Goal: Download file/media

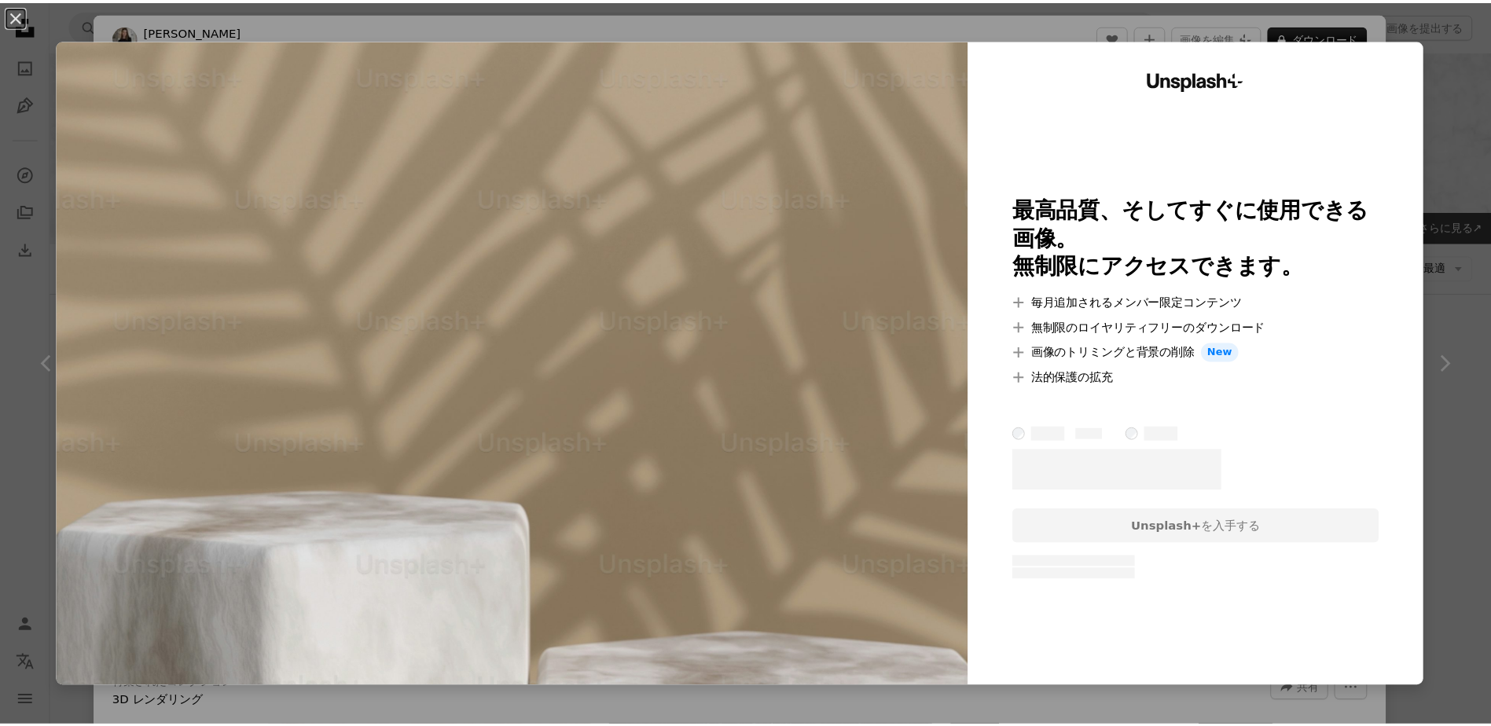
scroll to position [1494, 0]
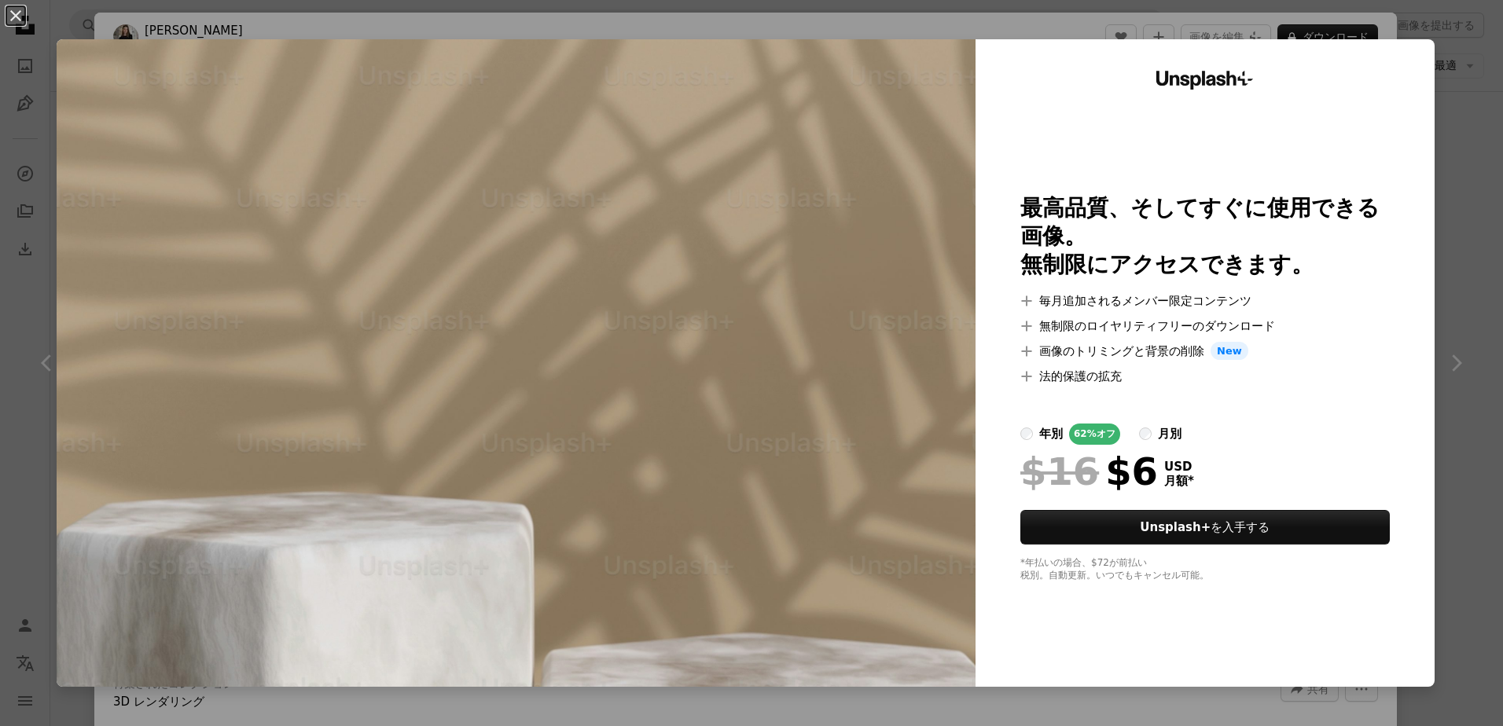
click at [10, 16] on button "An X shape" at bounding box center [15, 15] width 19 height 19
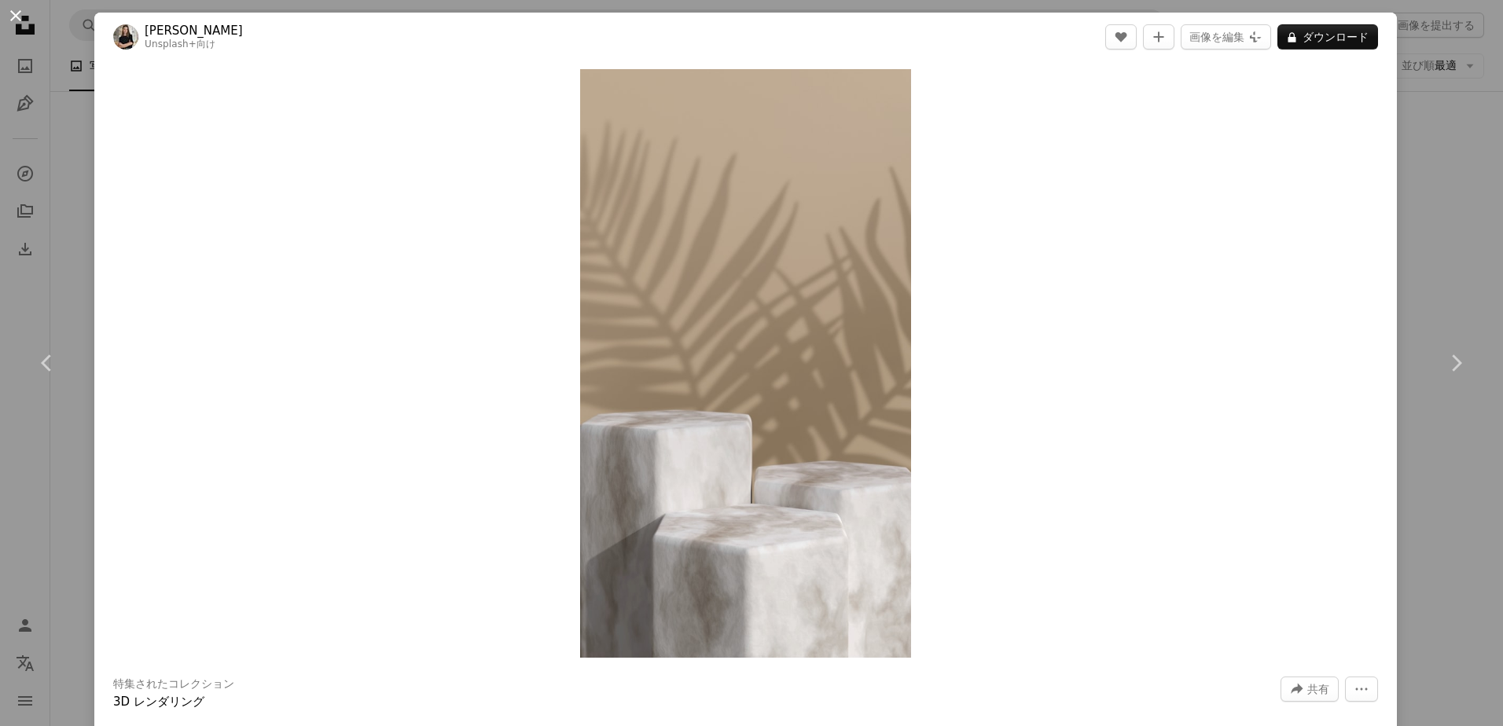
click at [10, 16] on button "An X shape" at bounding box center [15, 15] width 19 height 19
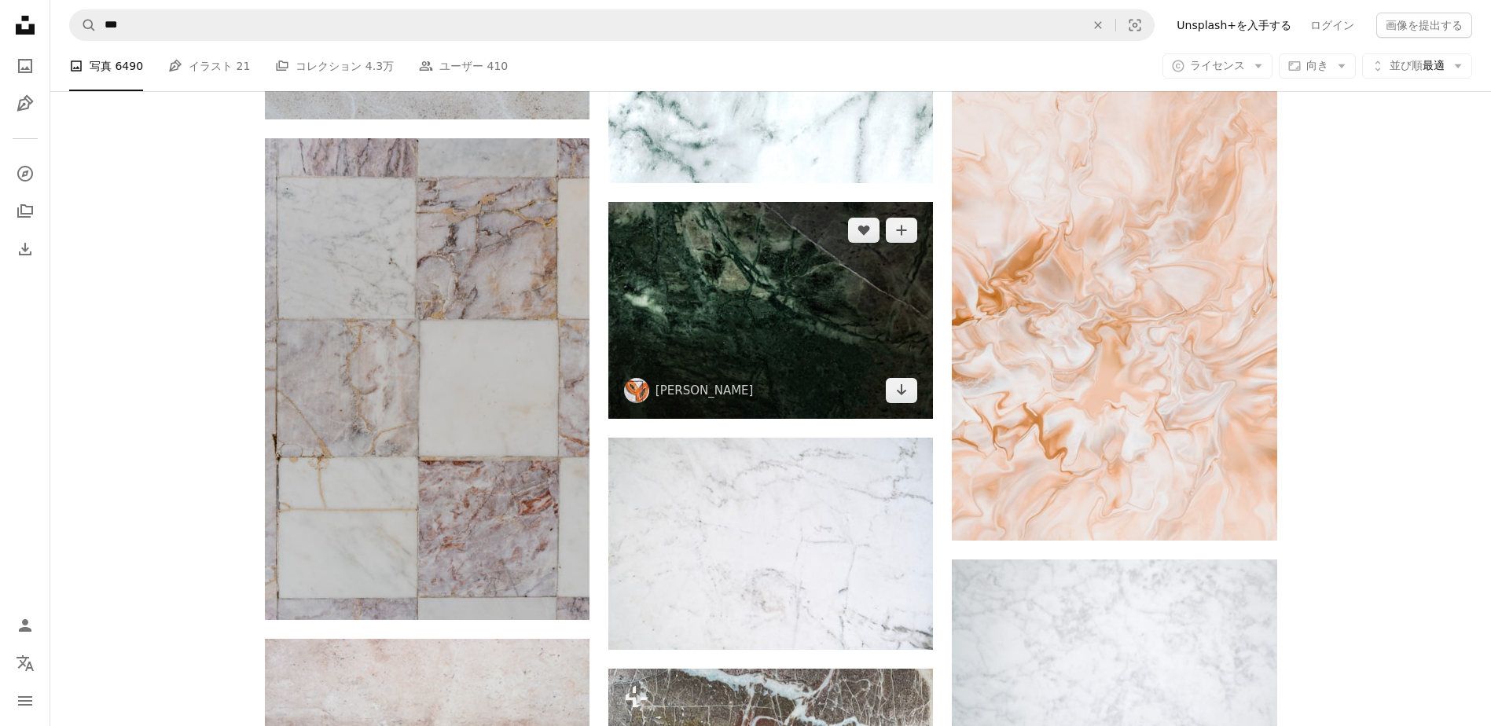
scroll to position [2586, 0]
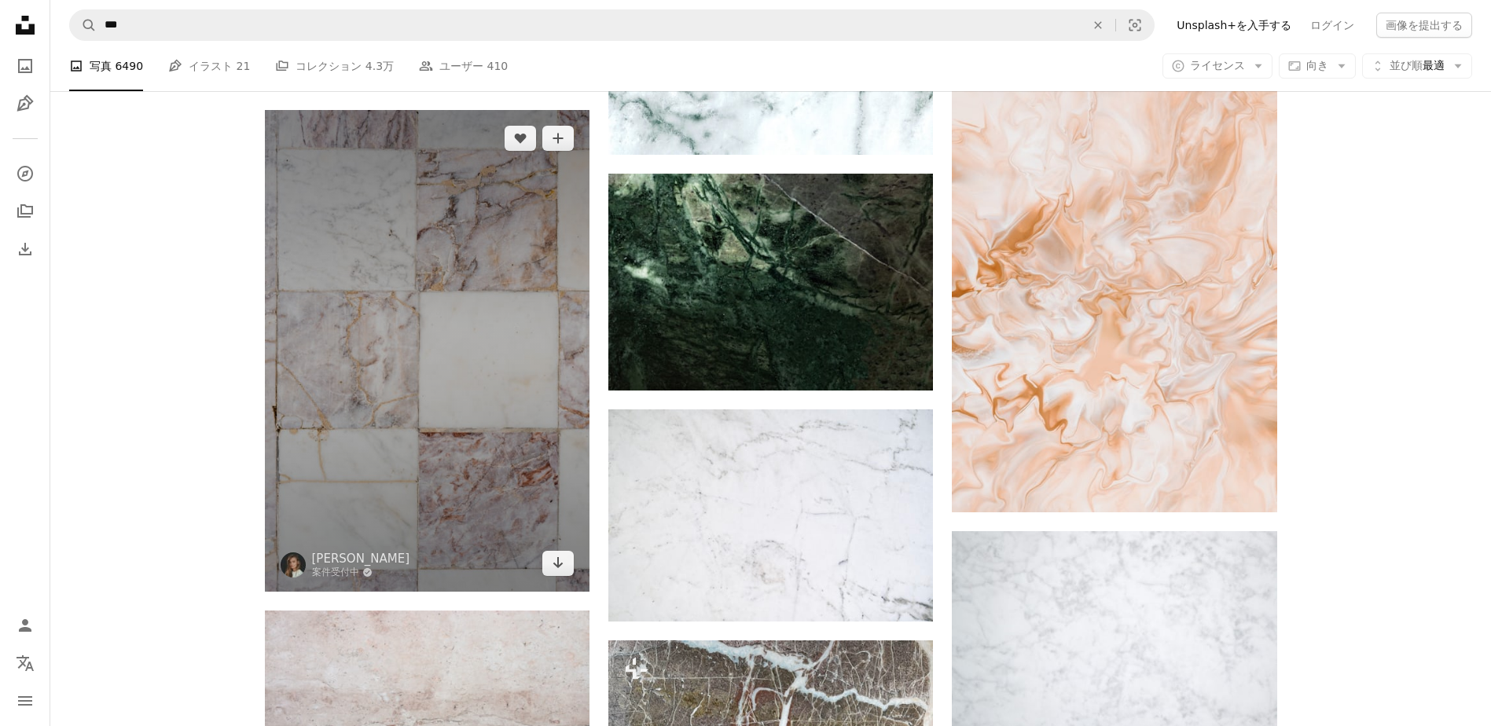
click at [410, 327] on img at bounding box center [427, 351] width 325 height 482
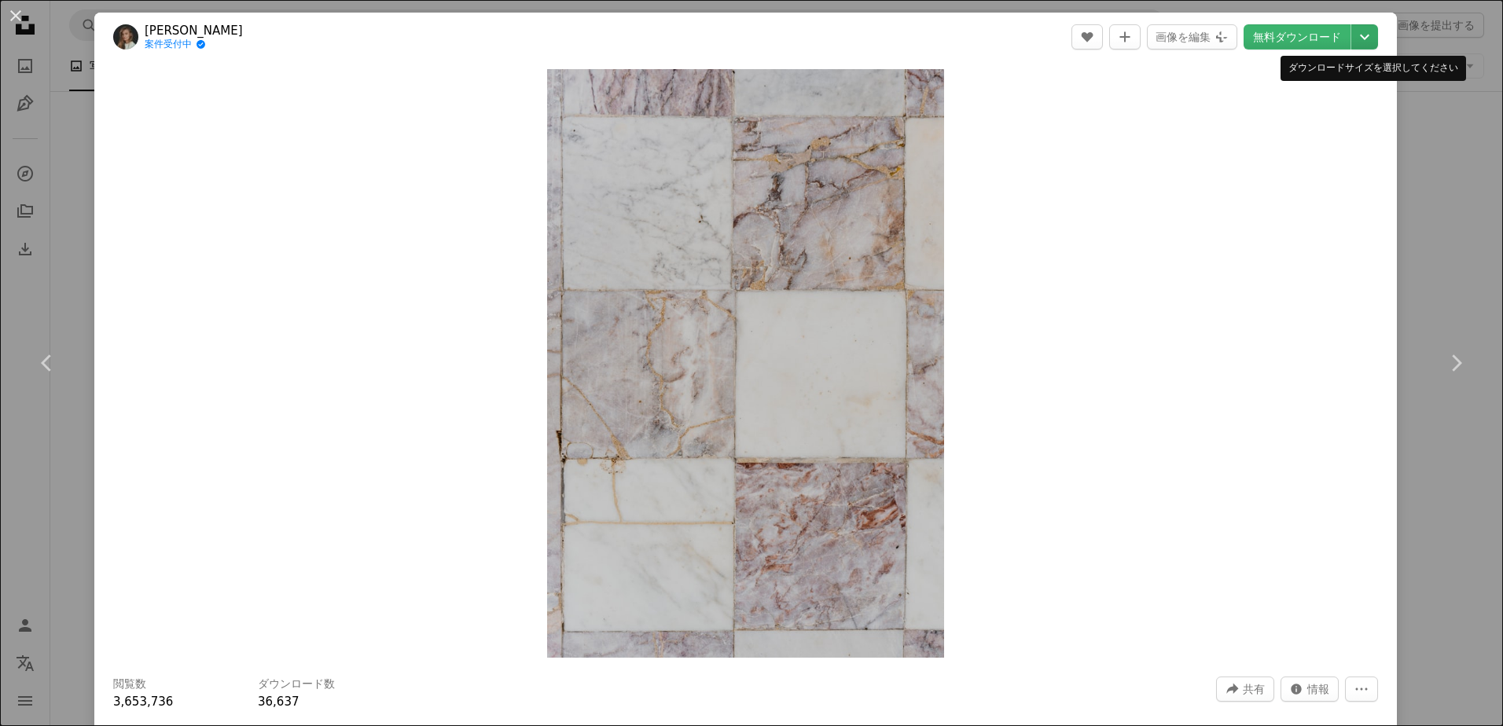
click at [1352, 36] on icon "Chevron down" at bounding box center [1364, 37] width 25 height 19
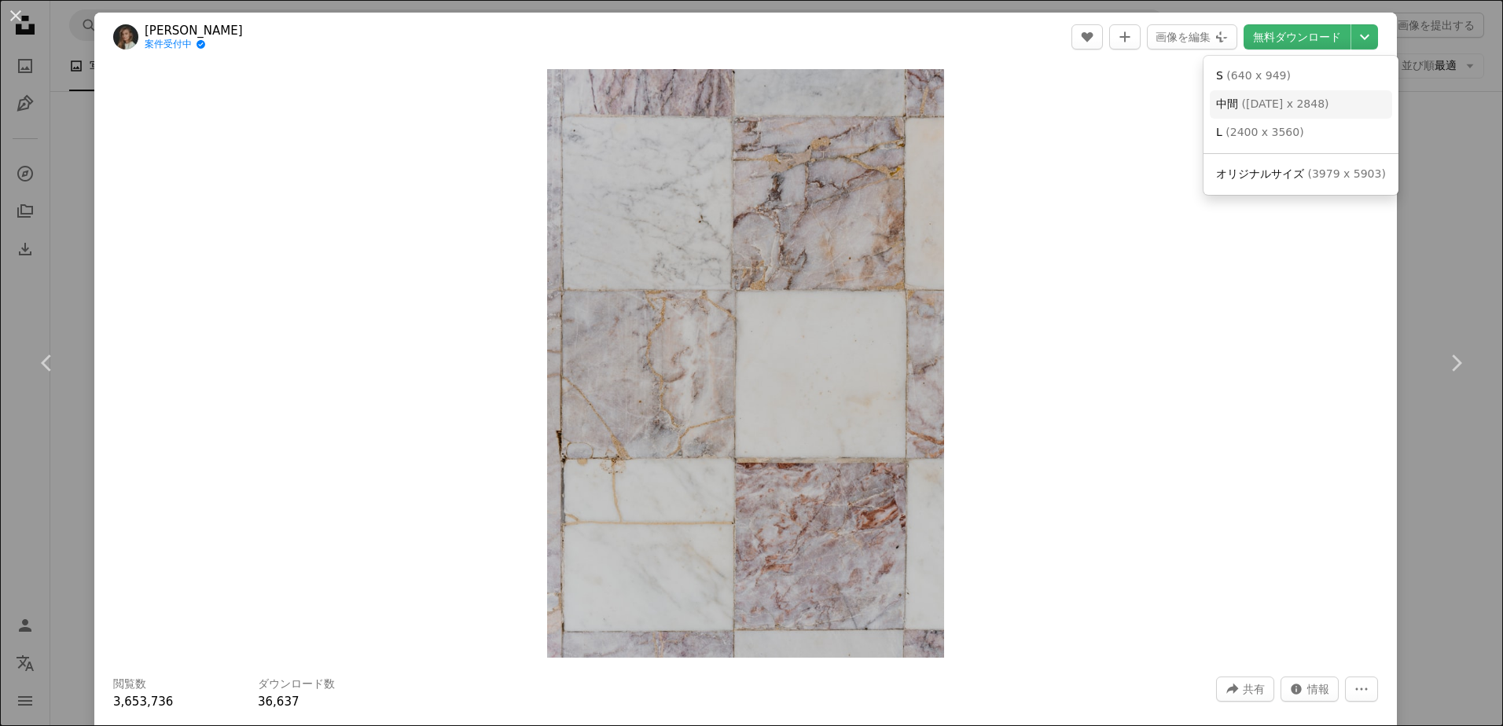
click at [1270, 108] on span "( [DATE] x 2848 )" at bounding box center [1284, 103] width 87 height 13
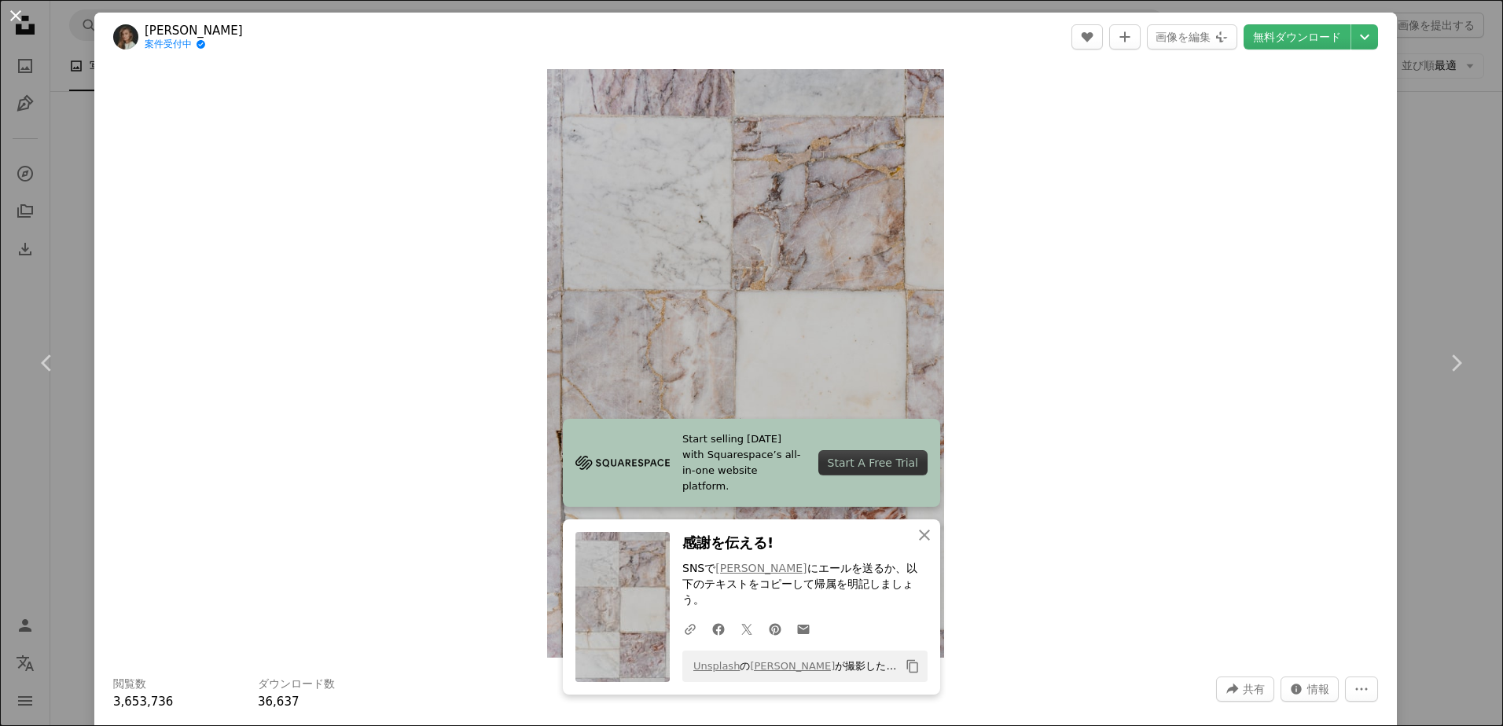
click at [17, 11] on button "An X shape" at bounding box center [15, 15] width 19 height 19
